Goal: Transaction & Acquisition: Purchase product/service

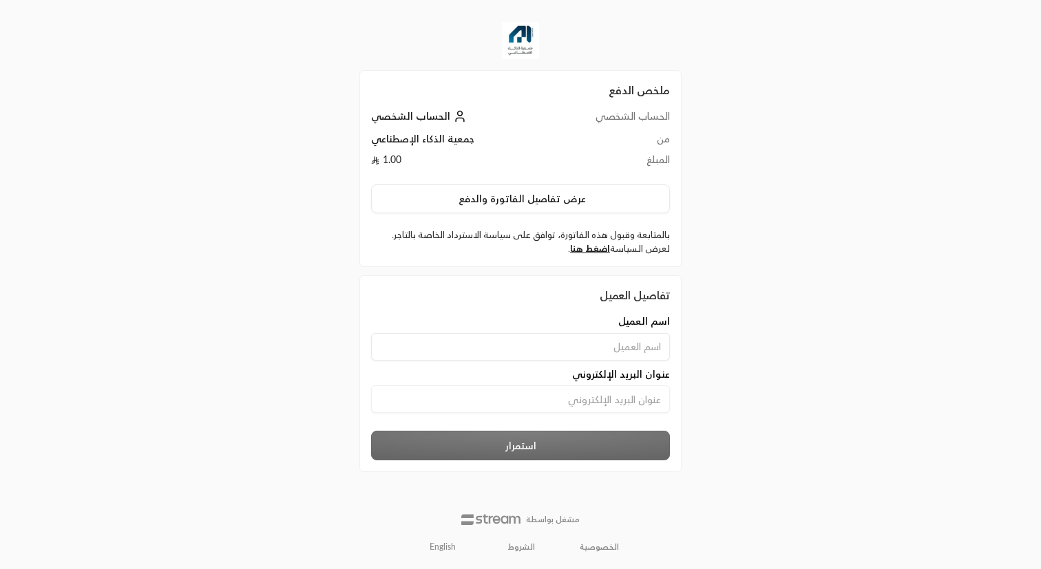
click at [556, 345] on input at bounding box center [520, 347] width 299 height 28
type input "[PERSON_NAME]"
click at [561, 406] on input at bounding box center [520, 400] width 299 height 28
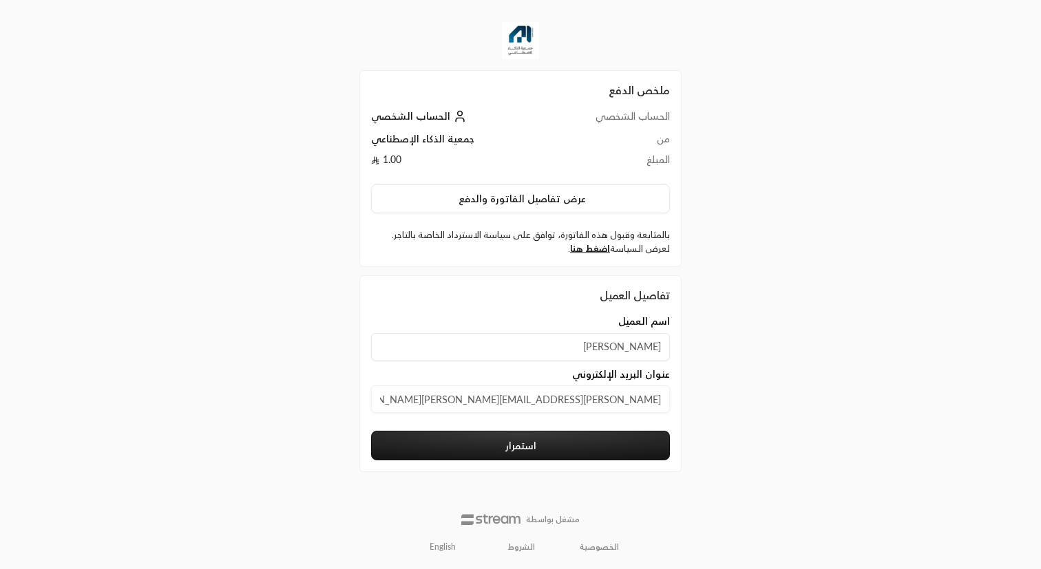
type input "[PERSON_NAME][EMAIL_ADDRESS][PERSON_NAME][DOMAIN_NAME]"
click at [458, 441] on button "استمرار" at bounding box center [520, 446] width 299 height 30
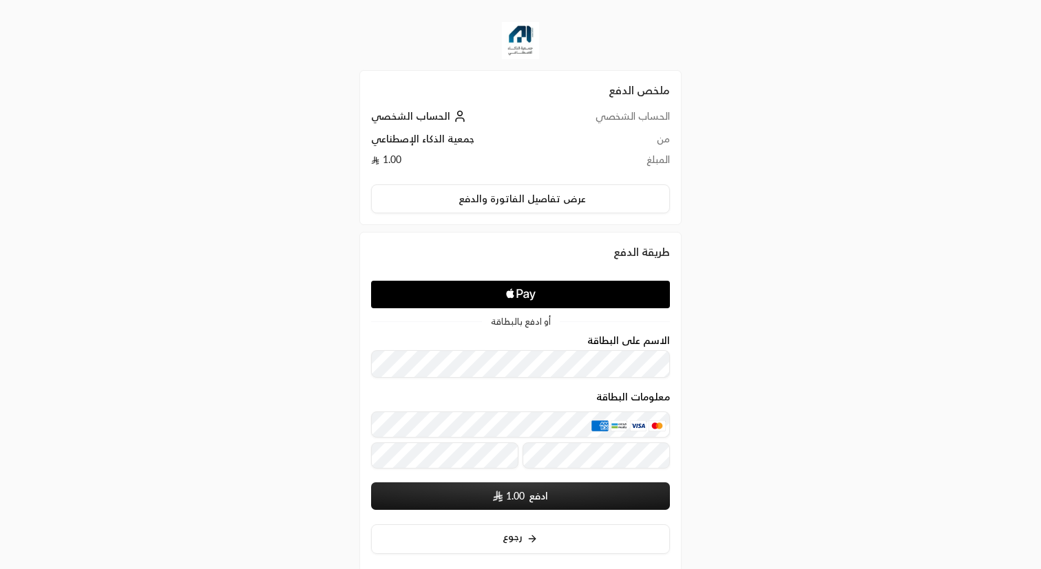
click at [565, 294] on icon "Apple Logo" at bounding box center [520, 294] width 141 height 25
click at [516, 293] on icon "Apple Pay" at bounding box center [519, 293] width 6 height 9
